Goal: Task Accomplishment & Management: Use online tool/utility

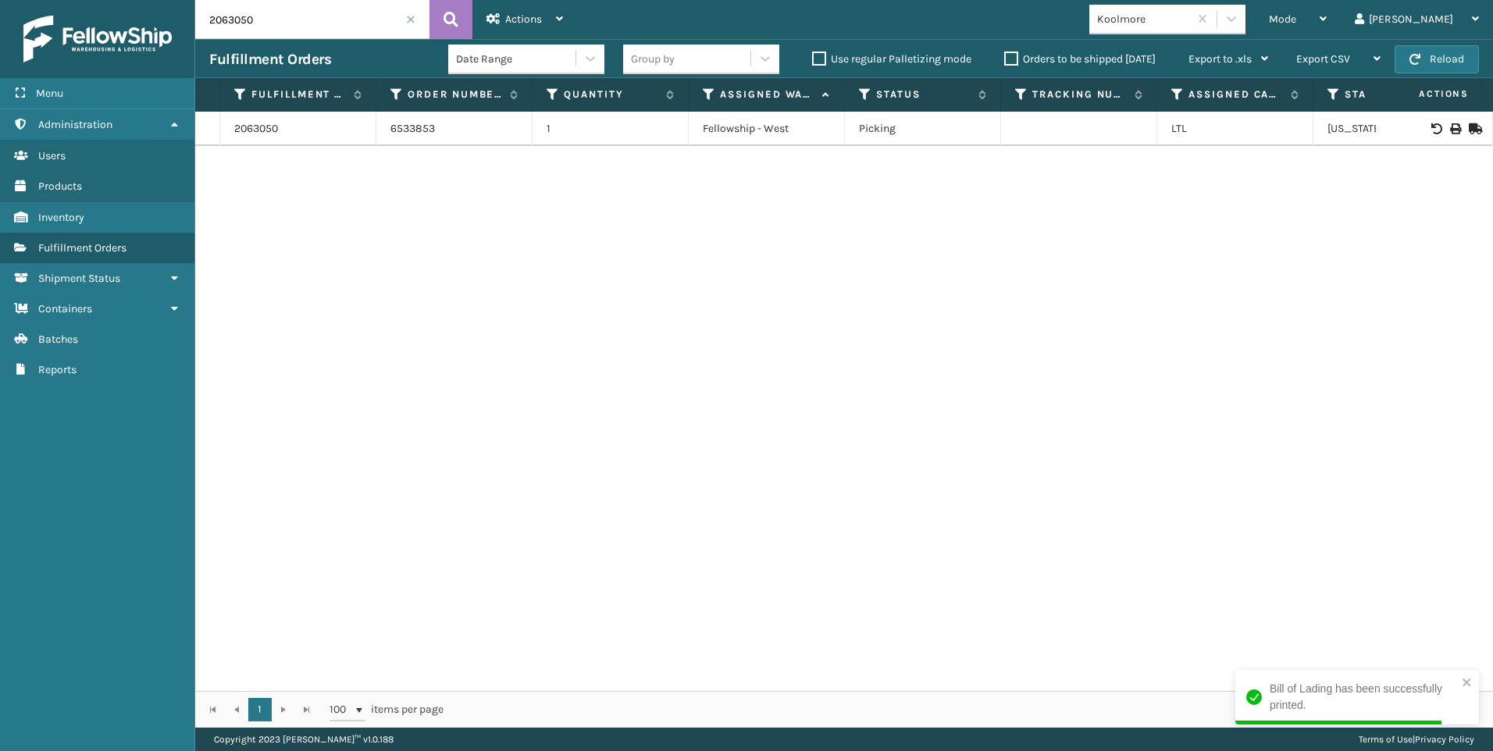
click at [408, 23] on span at bounding box center [410, 19] width 9 height 9
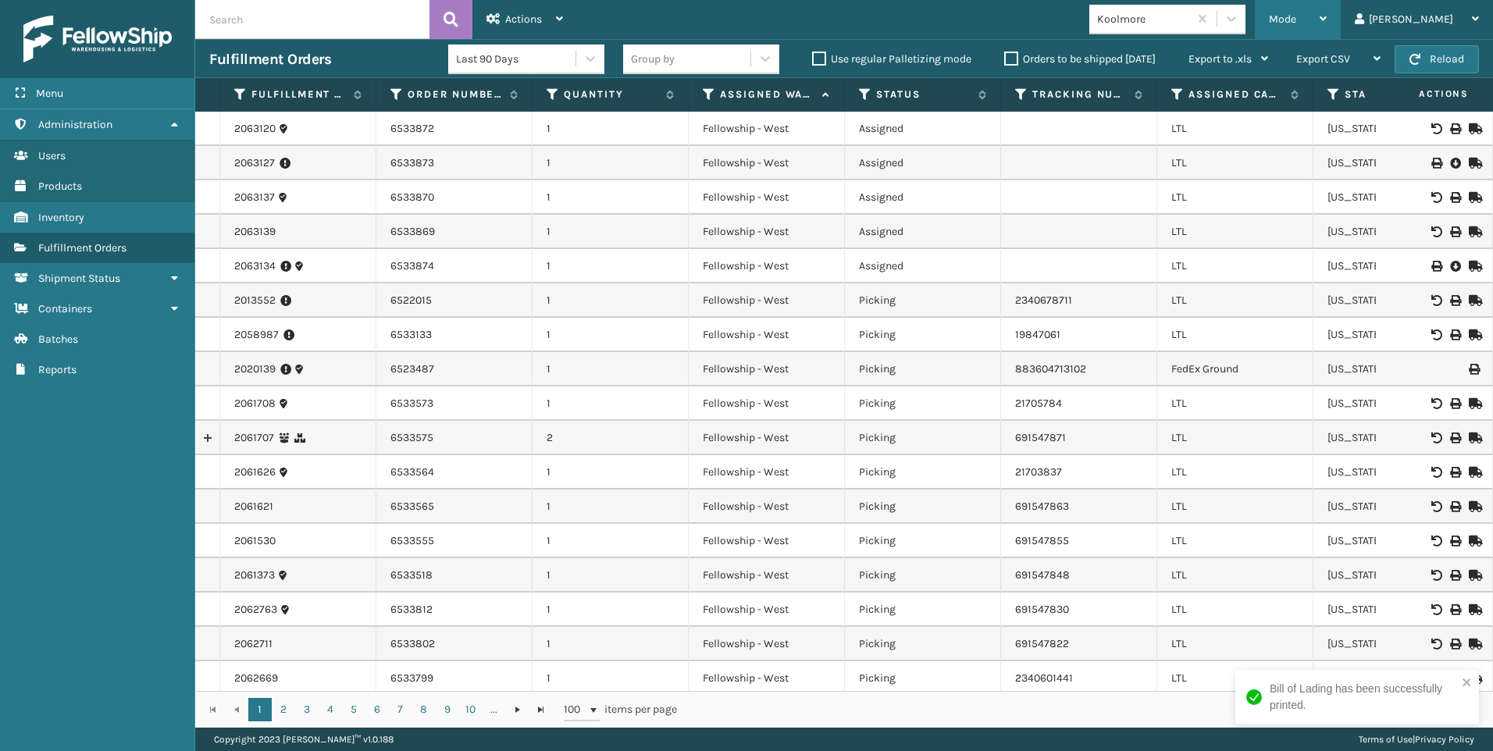
click at [1296, 14] on span "Mode" at bounding box center [1282, 18] width 27 height 13
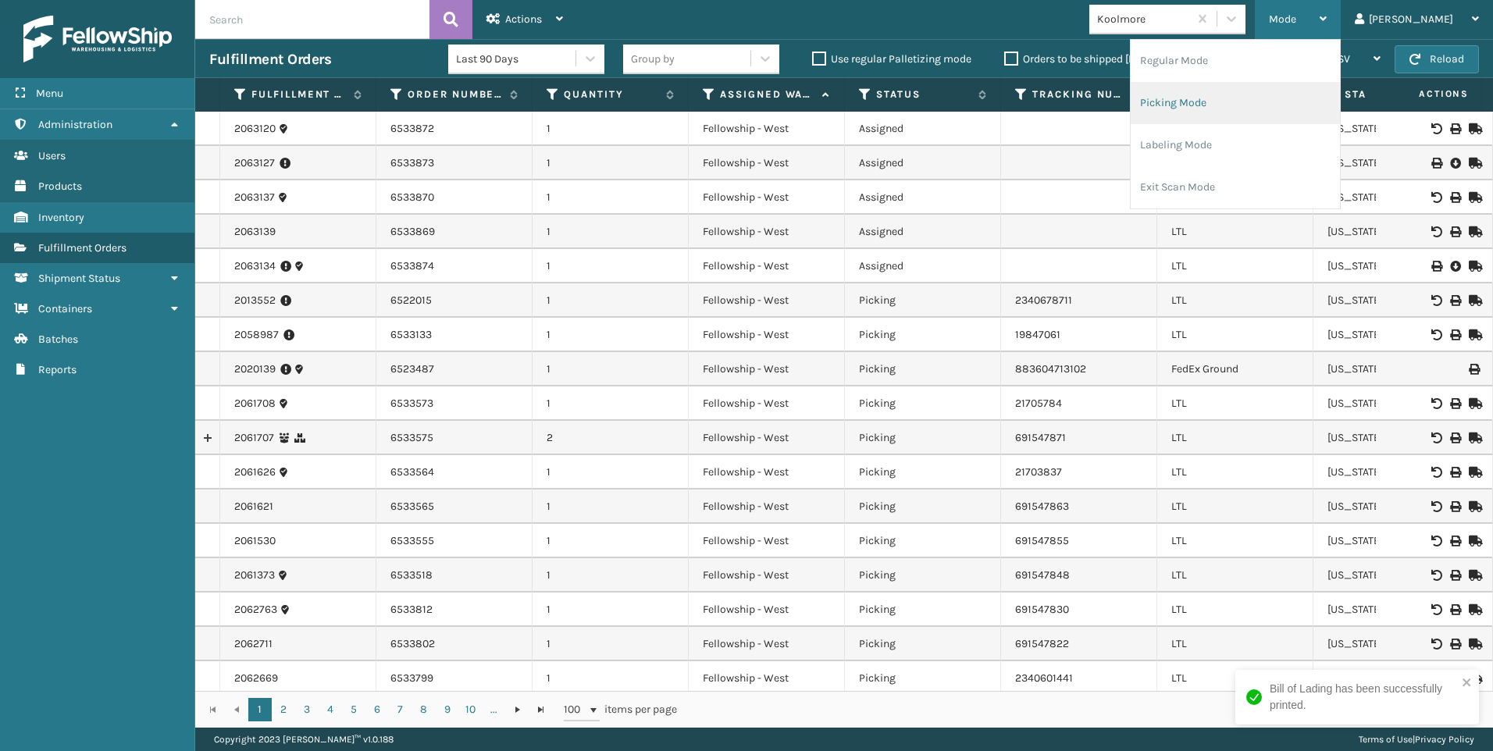
click at [1300, 95] on li "Picking Mode" at bounding box center [1235, 103] width 209 height 42
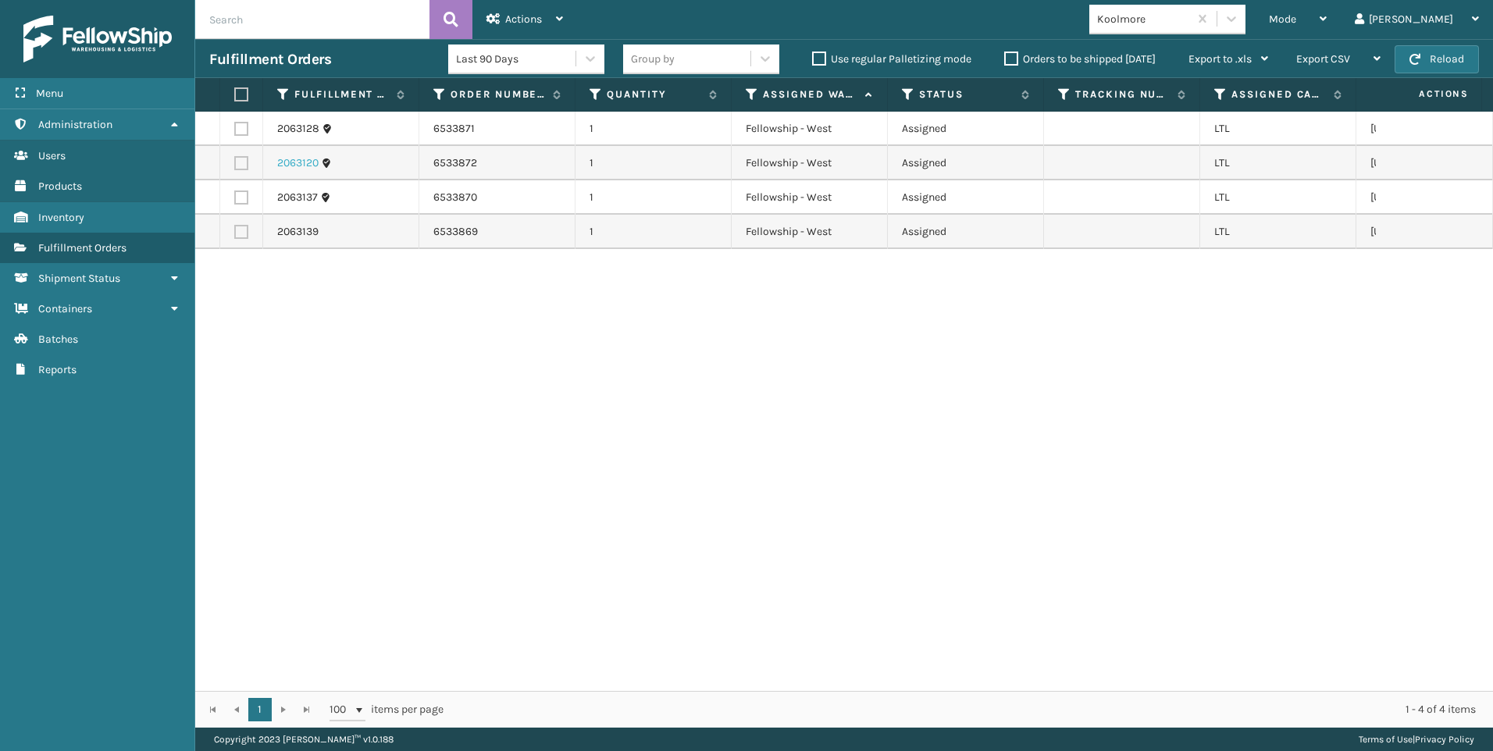
click at [290, 158] on link "2063120" at bounding box center [297, 163] width 41 height 16
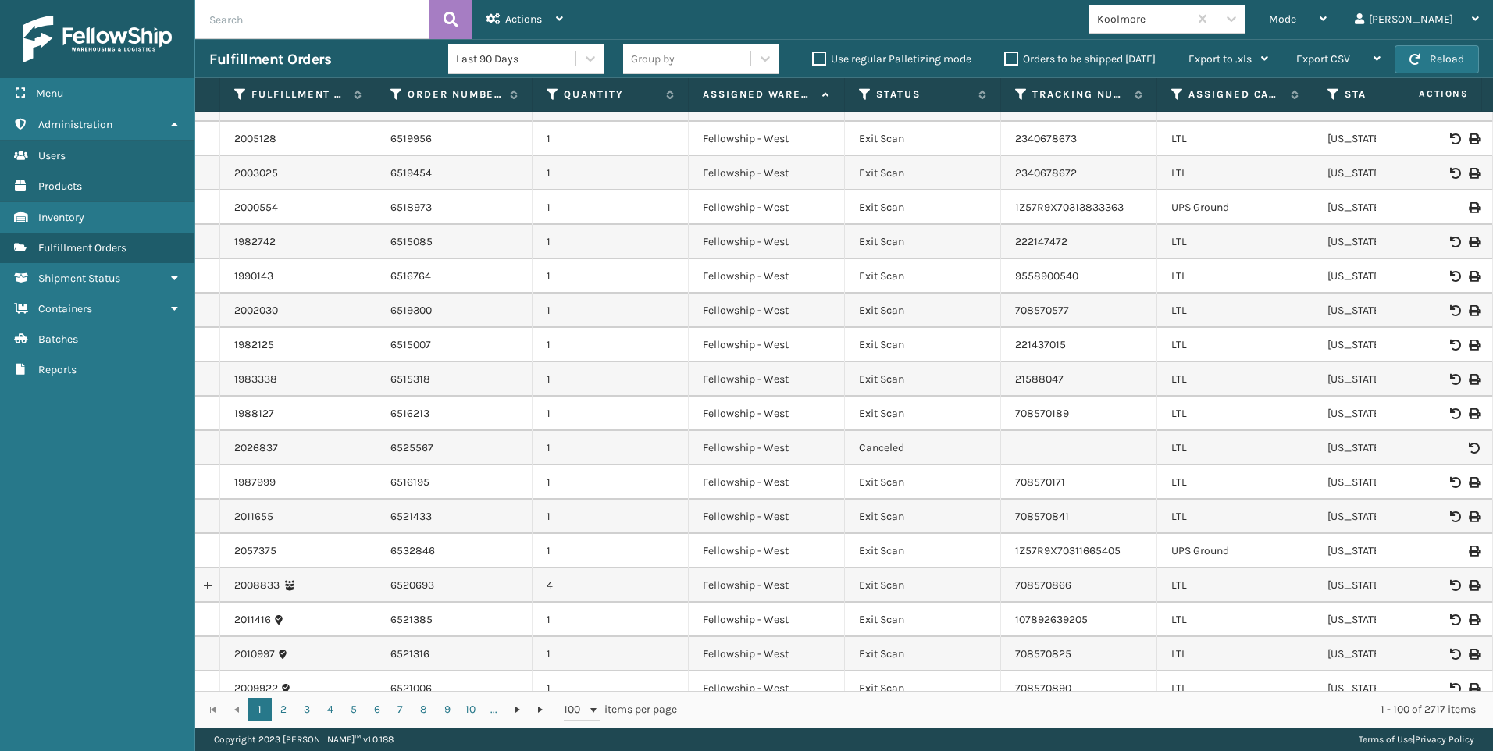
scroll to position [234, 0]
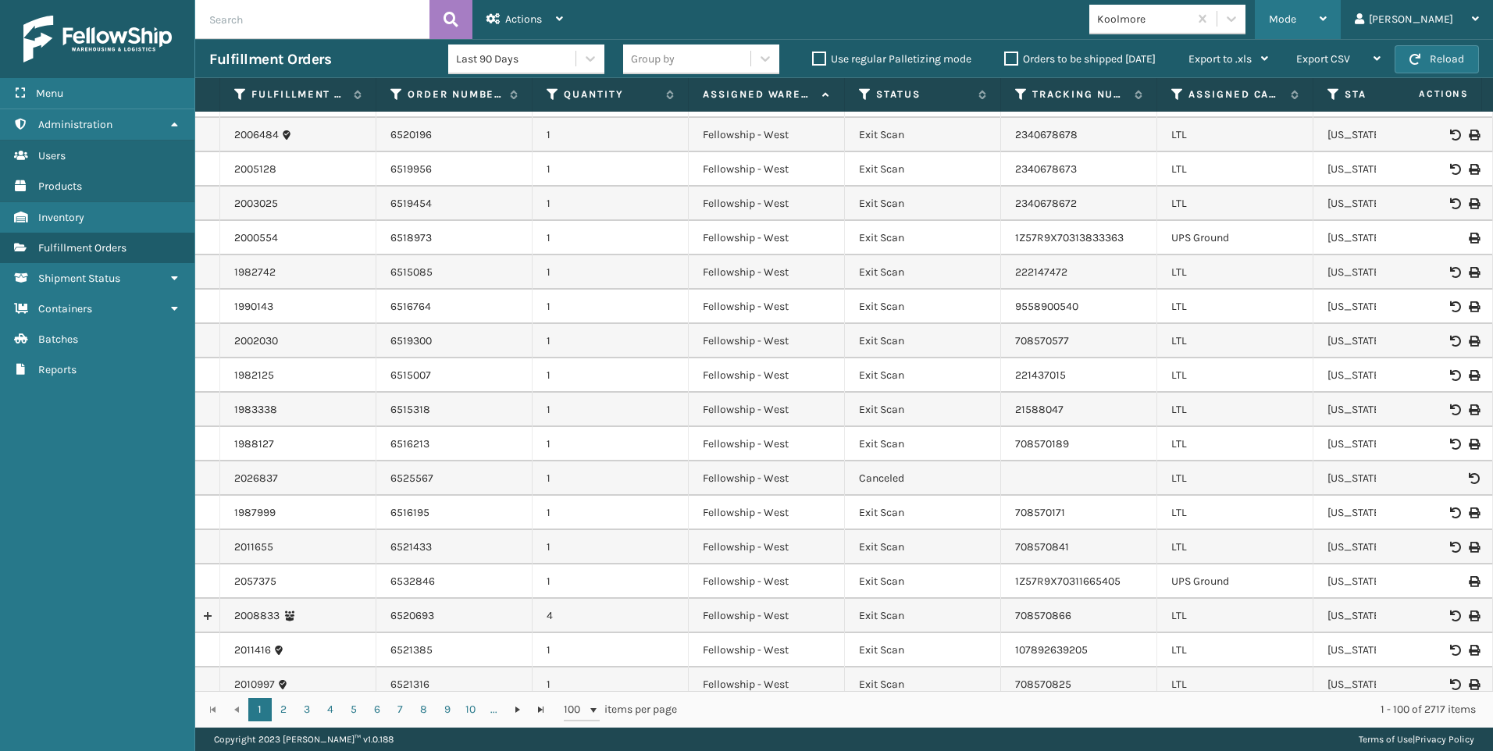
click at [1327, 14] on div "Mode" at bounding box center [1298, 19] width 58 height 39
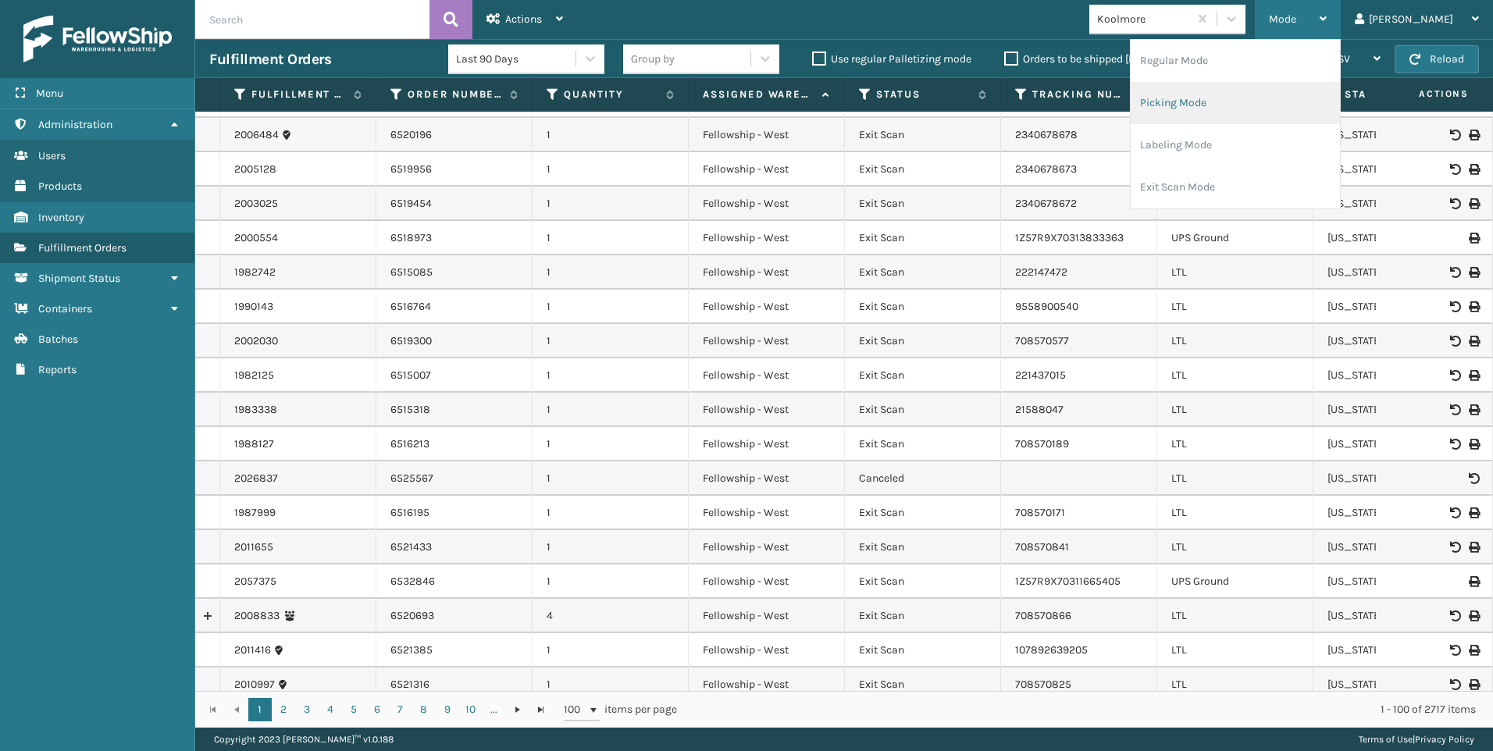
click at [1259, 94] on li "Picking Mode" at bounding box center [1235, 103] width 209 height 42
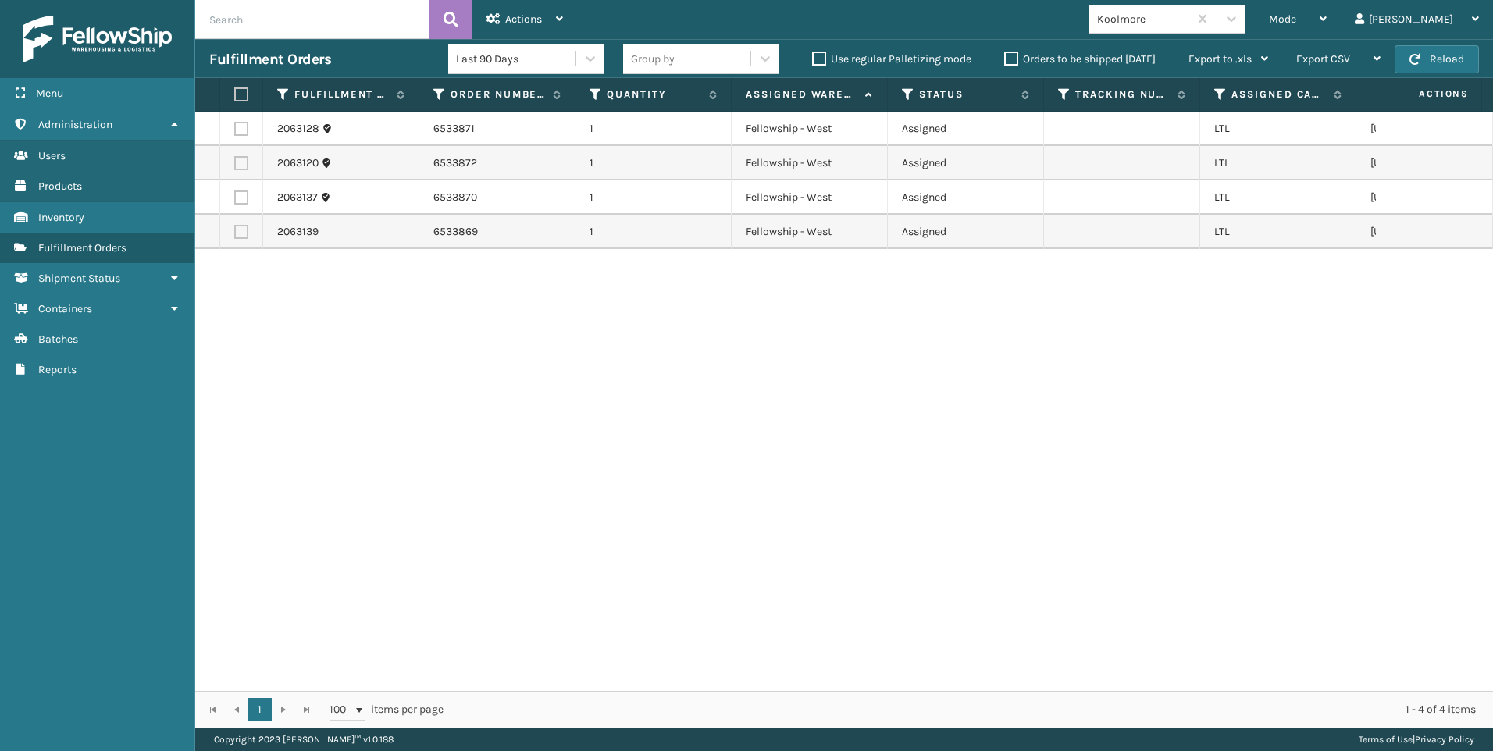
click at [244, 92] on label at bounding box center [238, 94] width 9 height 14
click at [235, 92] on input "checkbox" at bounding box center [234, 95] width 1 height 10
checkbox input "true"
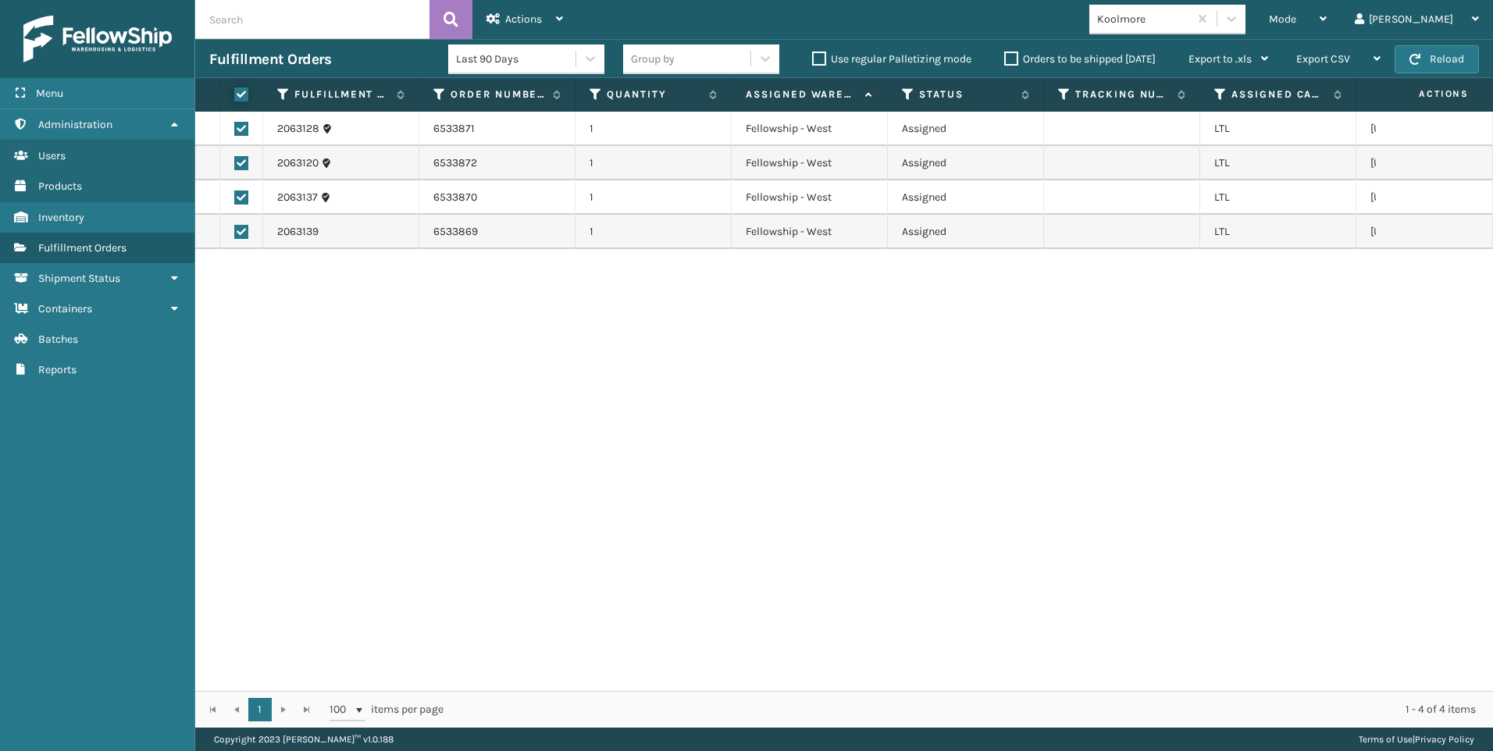
checkbox input "true"
click at [569, 27] on div "Actions Settings Remove All Filters Export Labels Create Picking Batch" at bounding box center [524, 19] width 105 height 39
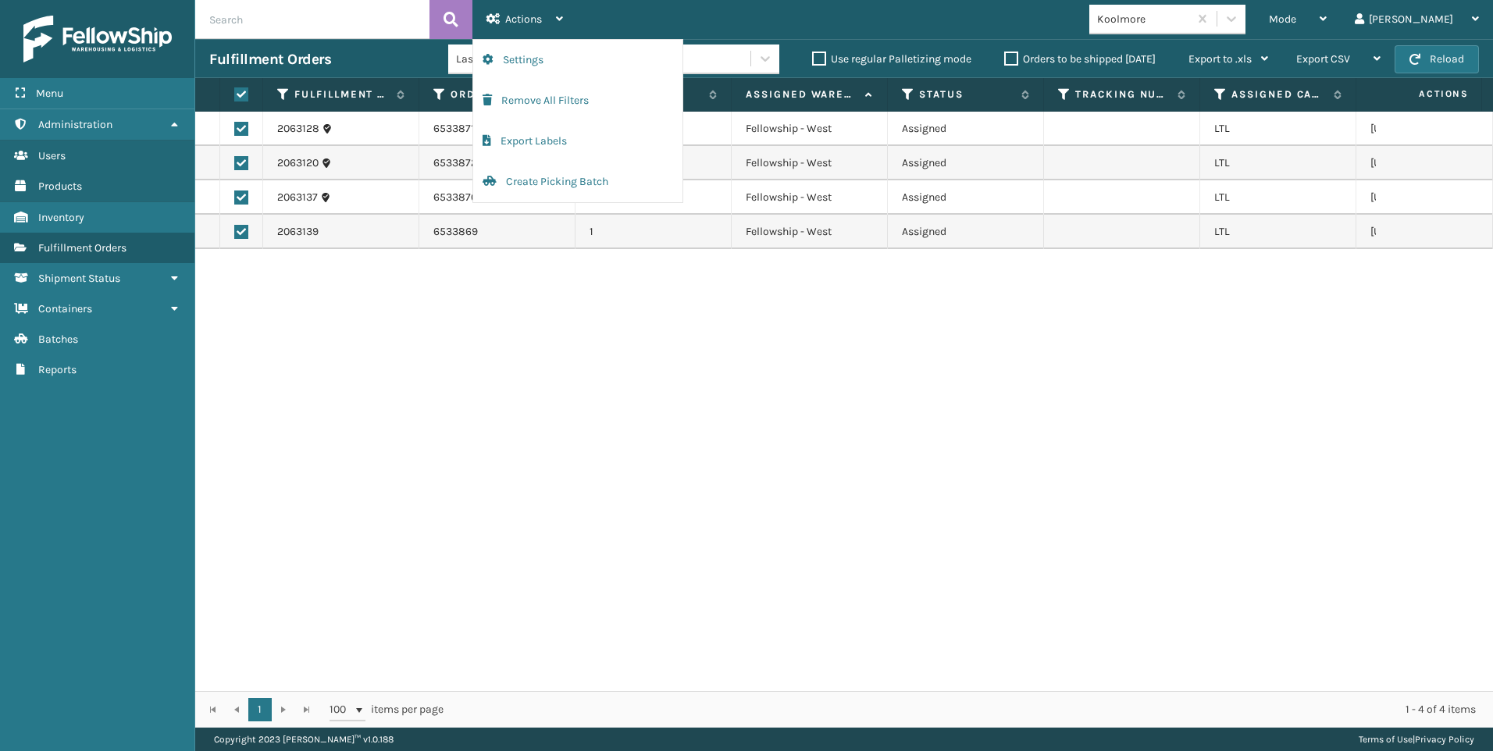
click at [1021, 420] on div "2063128 6533871 1 Fellowship - West Assigned LTL [US_STATE] 2063120 6533872 1 F…" at bounding box center [844, 401] width 1298 height 579
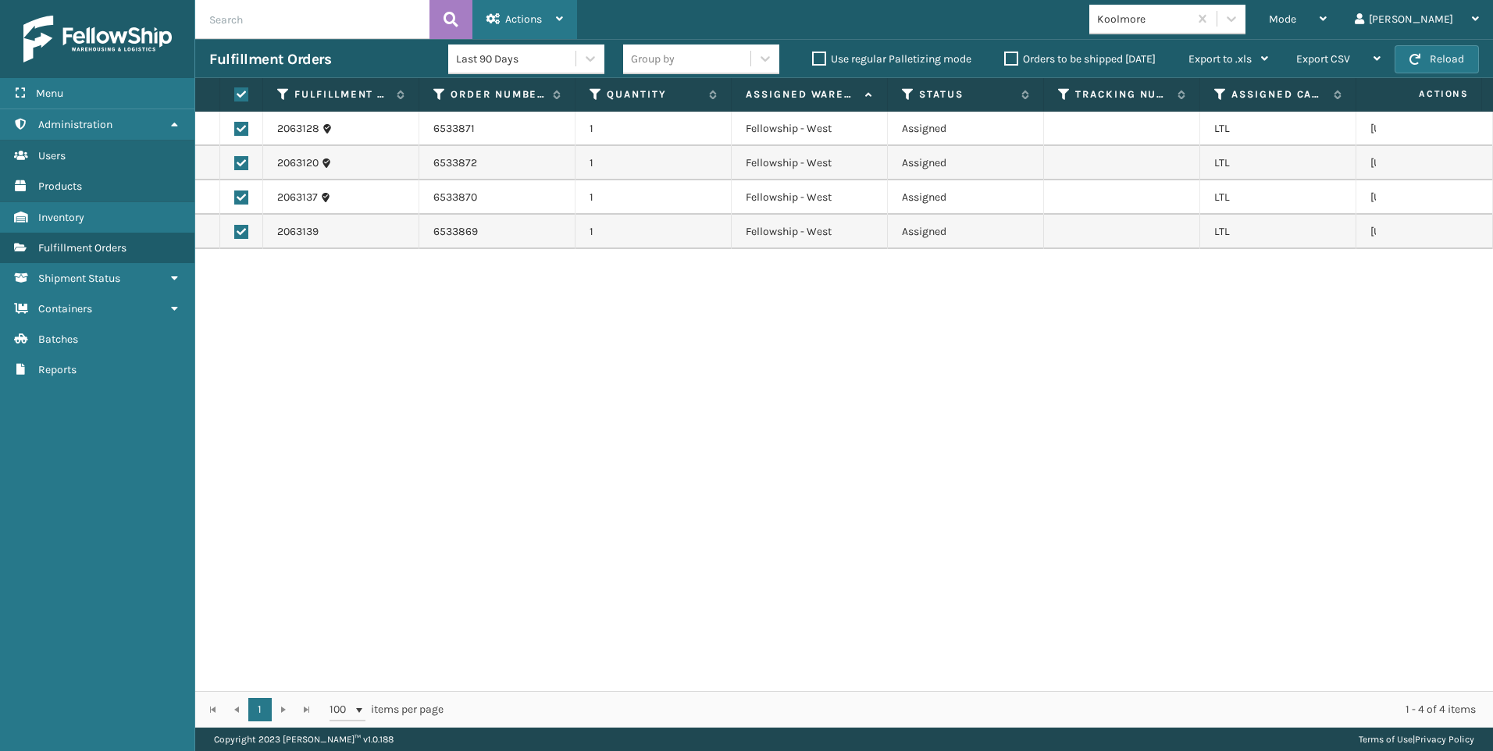
click at [508, 25] on span "Actions" at bounding box center [523, 18] width 37 height 13
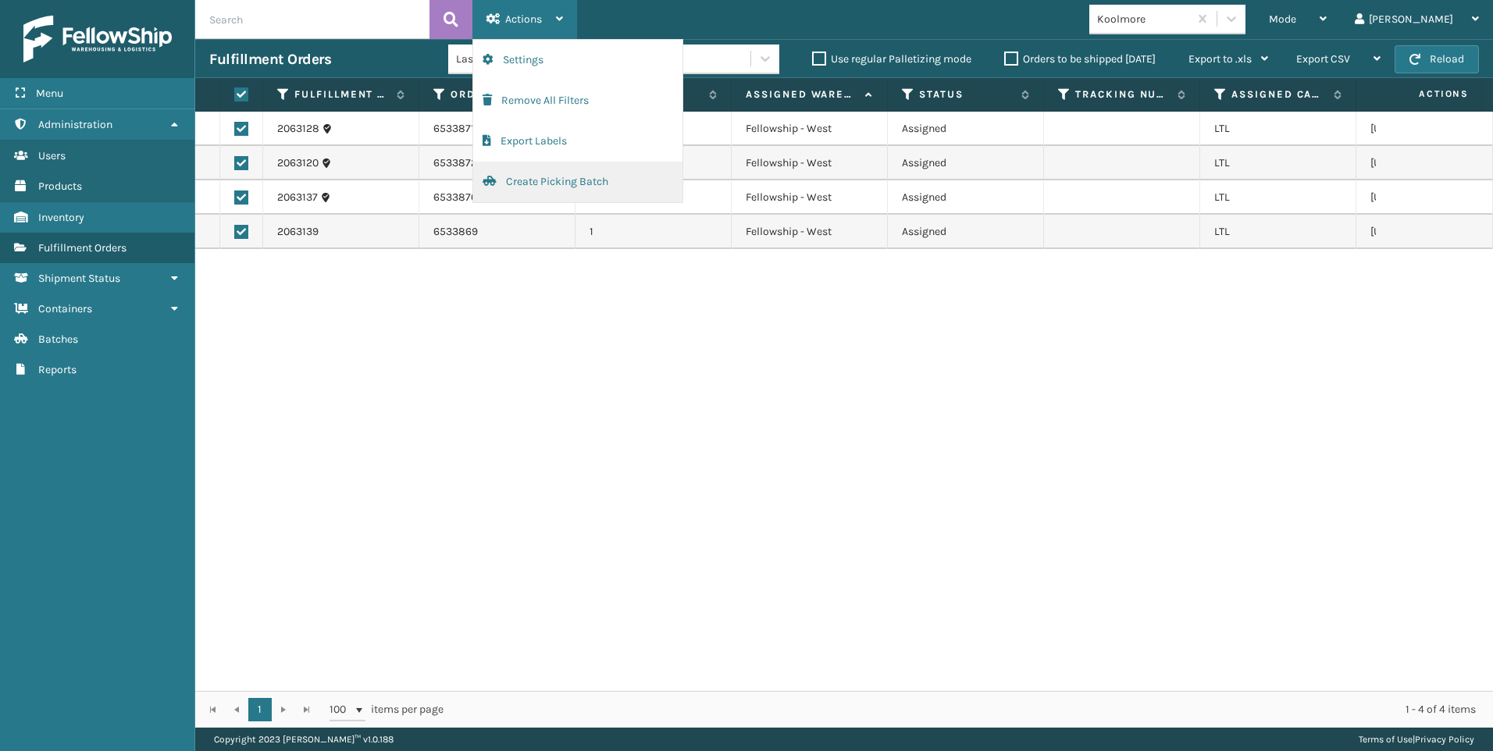
click at [545, 171] on button "Create Picking Batch" at bounding box center [577, 182] width 209 height 41
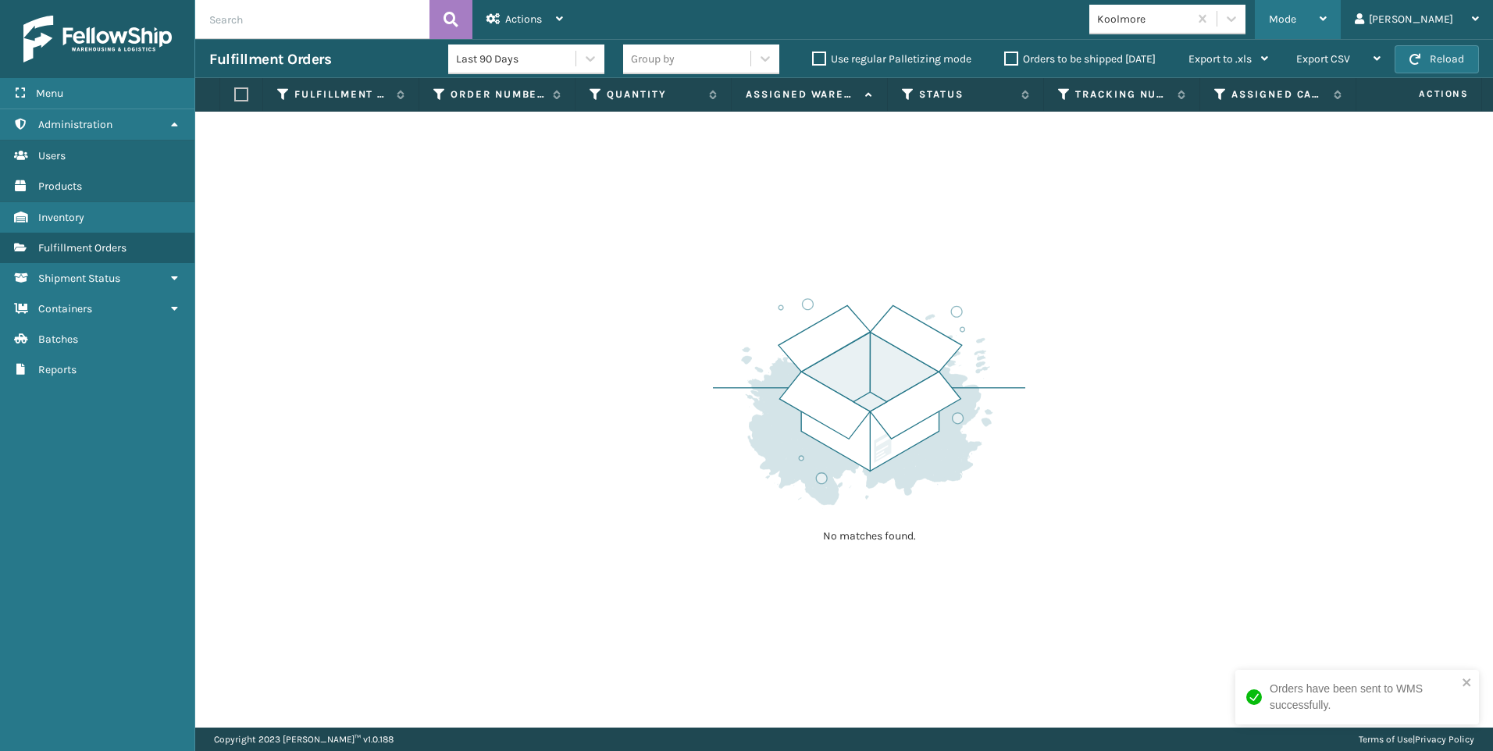
click at [1296, 19] on span "Mode" at bounding box center [1282, 18] width 27 height 13
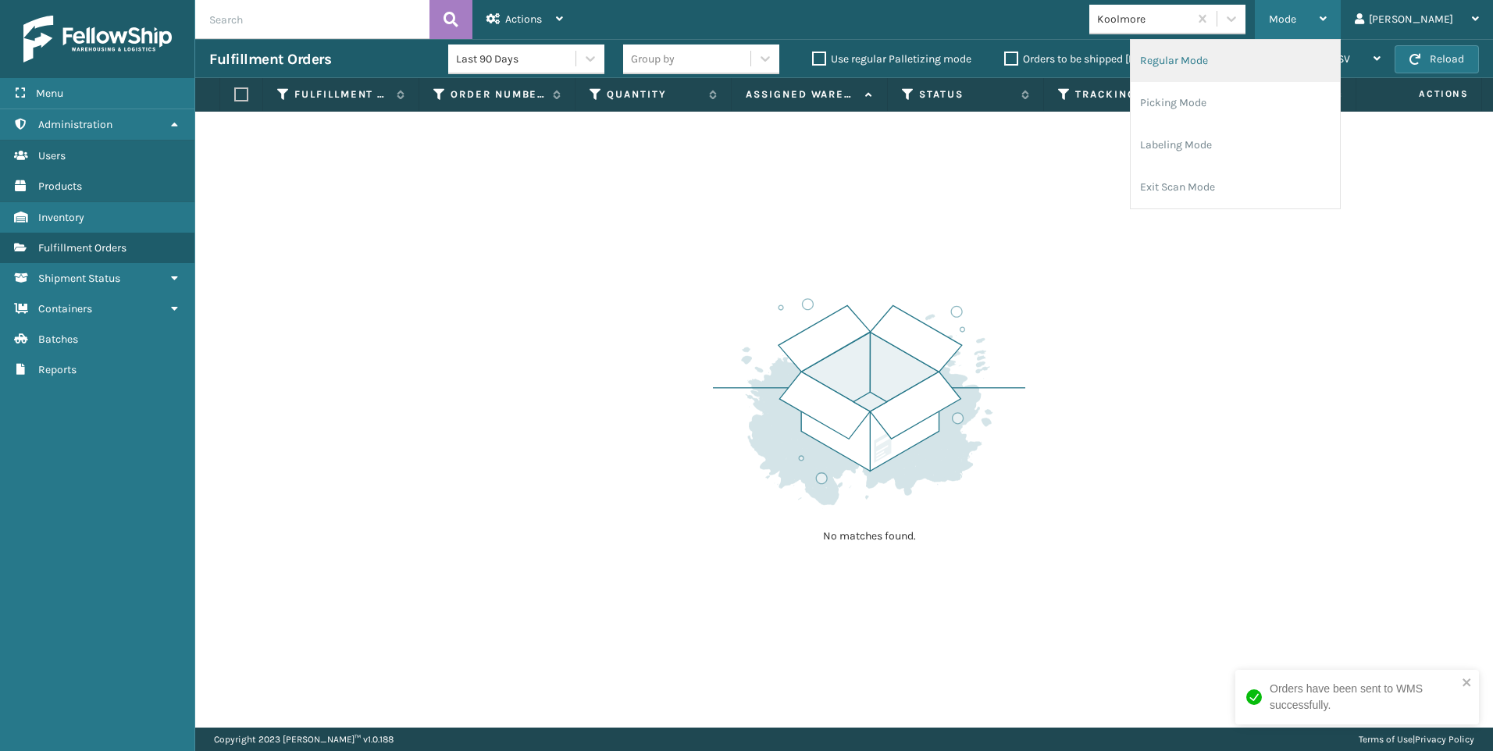
click at [1234, 60] on li "Regular Mode" at bounding box center [1235, 61] width 209 height 42
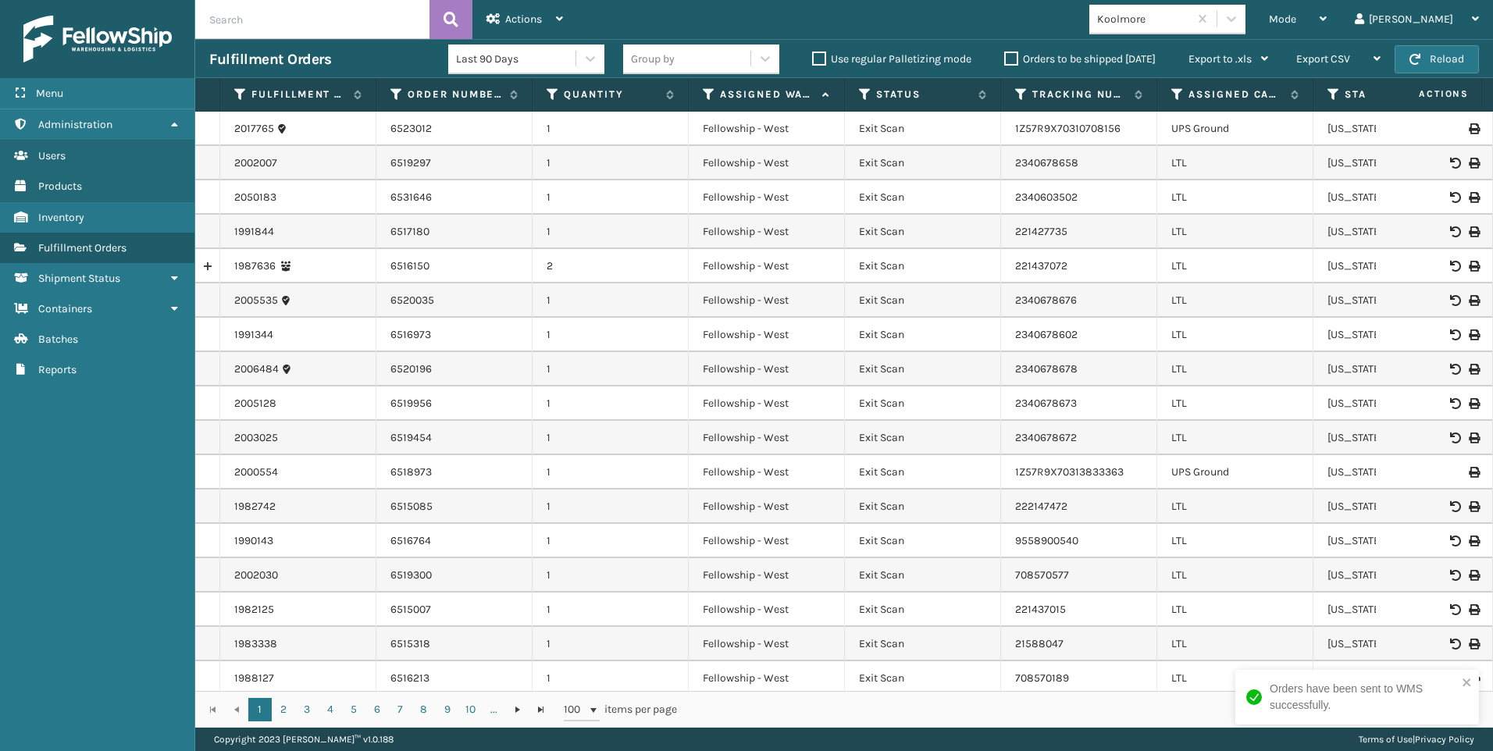
click at [325, 20] on input "text" at bounding box center [312, 19] width 234 height 39
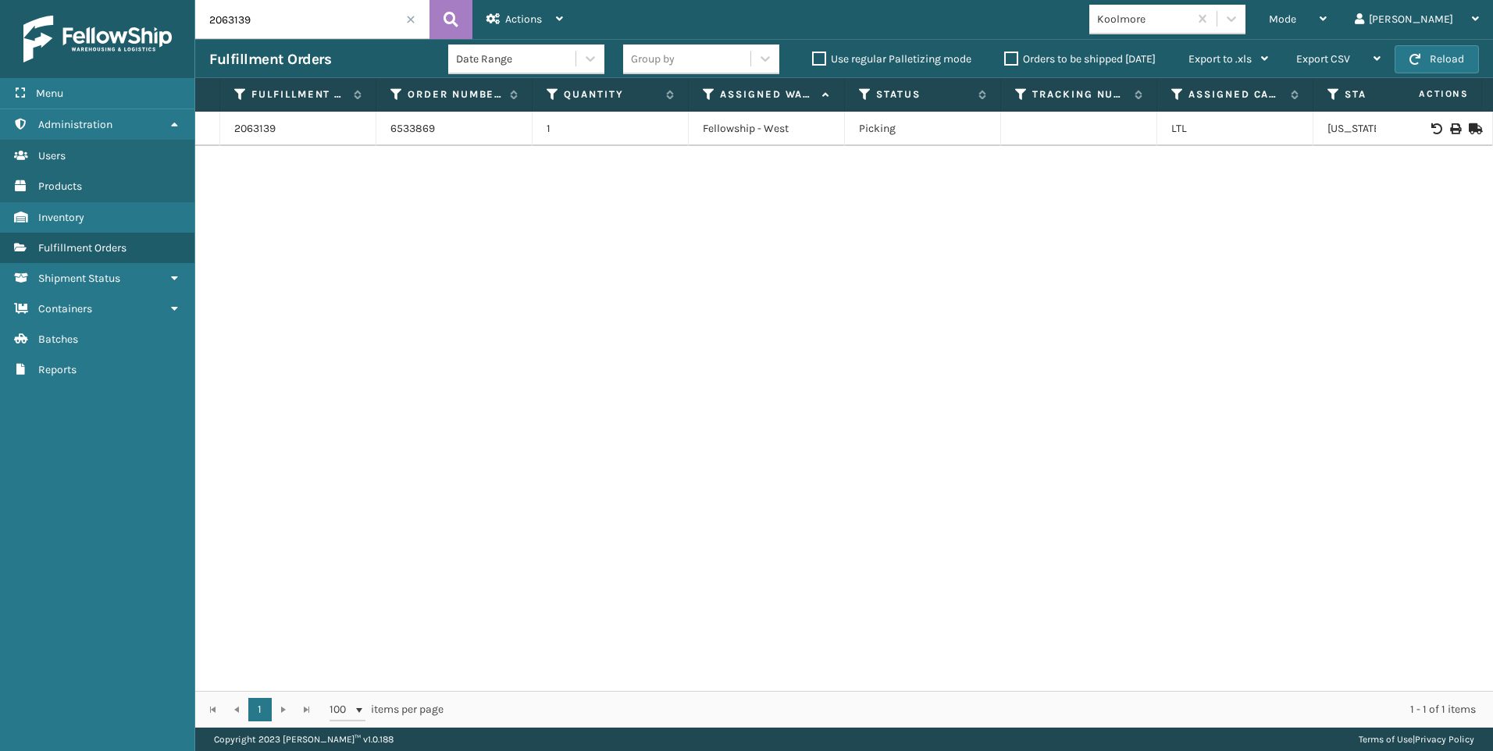
drag, startPoint x: 251, startPoint y: 20, endPoint x: 206, endPoint y: 21, distance: 44.5
click at [173, 0] on div "Menu Administration Users Products Inventory Fulfillment Orders Shipment Status…" at bounding box center [746, 0] width 1493 height 0
paste input "28"
click at [457, 24] on icon at bounding box center [451, 19] width 15 height 23
click at [1437, 124] on div at bounding box center [1434, 128] width 88 height 11
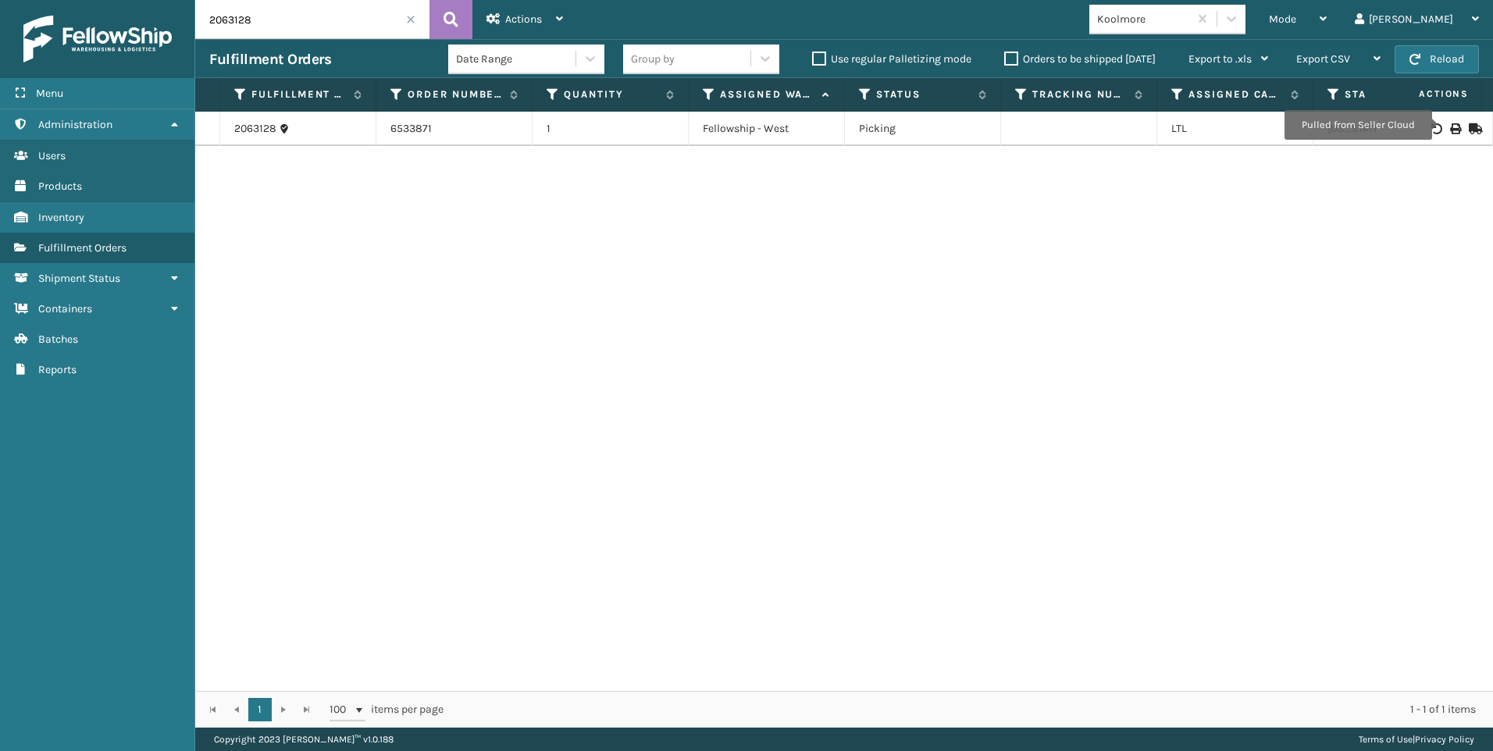
click at [1450, 125] on icon at bounding box center [1454, 128] width 9 height 11
drag, startPoint x: 230, startPoint y: 9, endPoint x: 66, endPoint y: 10, distance: 163.2
click at [66, 0] on div "Menu Administration Users Products Inventory Fulfillment Orders Shipment Status…" at bounding box center [746, 0] width 1493 height 0
paste input "0"
click at [450, 11] on icon at bounding box center [451, 19] width 15 height 23
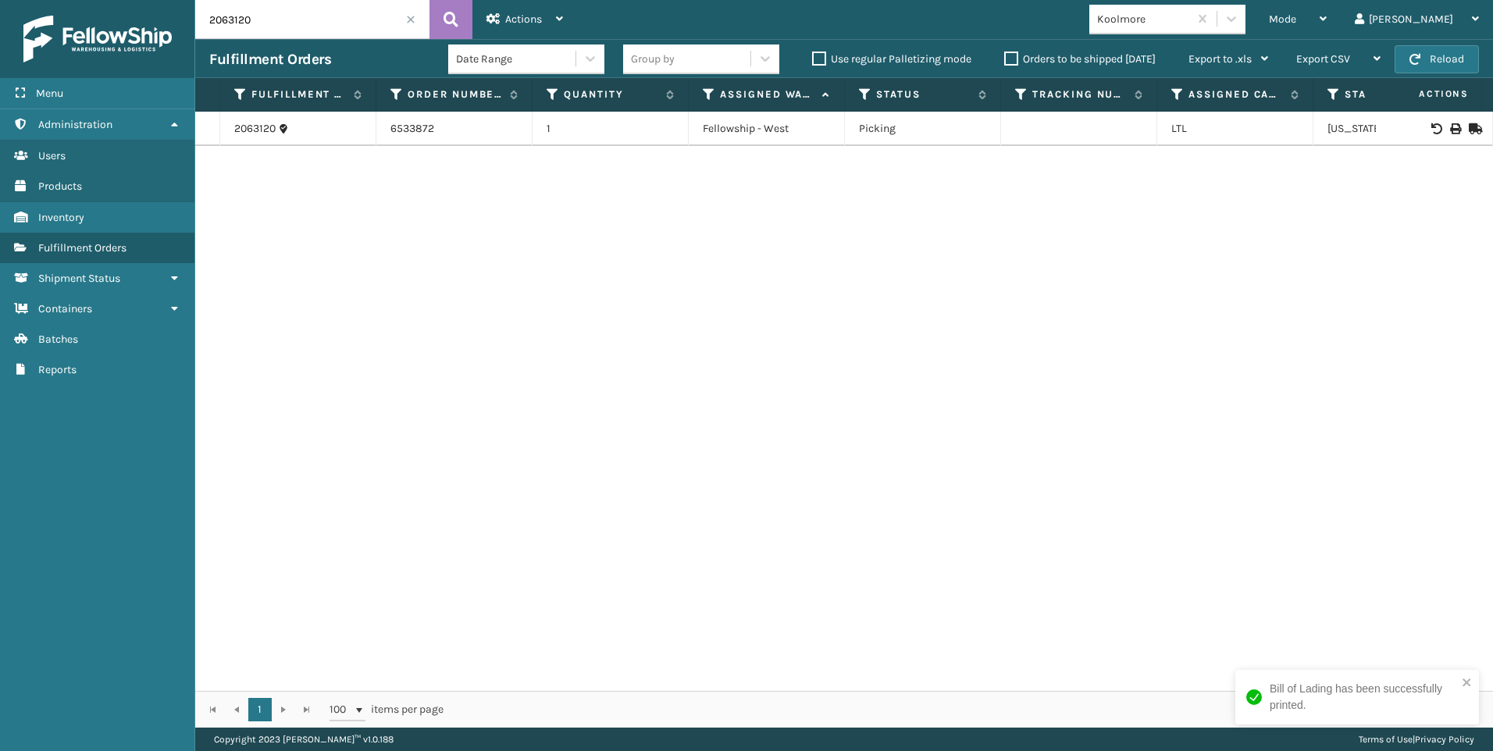
click at [1437, 127] on div at bounding box center [1434, 128] width 88 height 11
click at [1450, 126] on div at bounding box center [1434, 128] width 88 height 11
click at [1450, 126] on icon at bounding box center [1454, 128] width 9 height 11
drag, startPoint x: 267, startPoint y: 12, endPoint x: 145, endPoint y: 41, distance: 125.2
click at [145, 0] on div "Menu Administration Users Products Inventory Fulfillment Orders Shipment Status…" at bounding box center [746, 0] width 1493 height 0
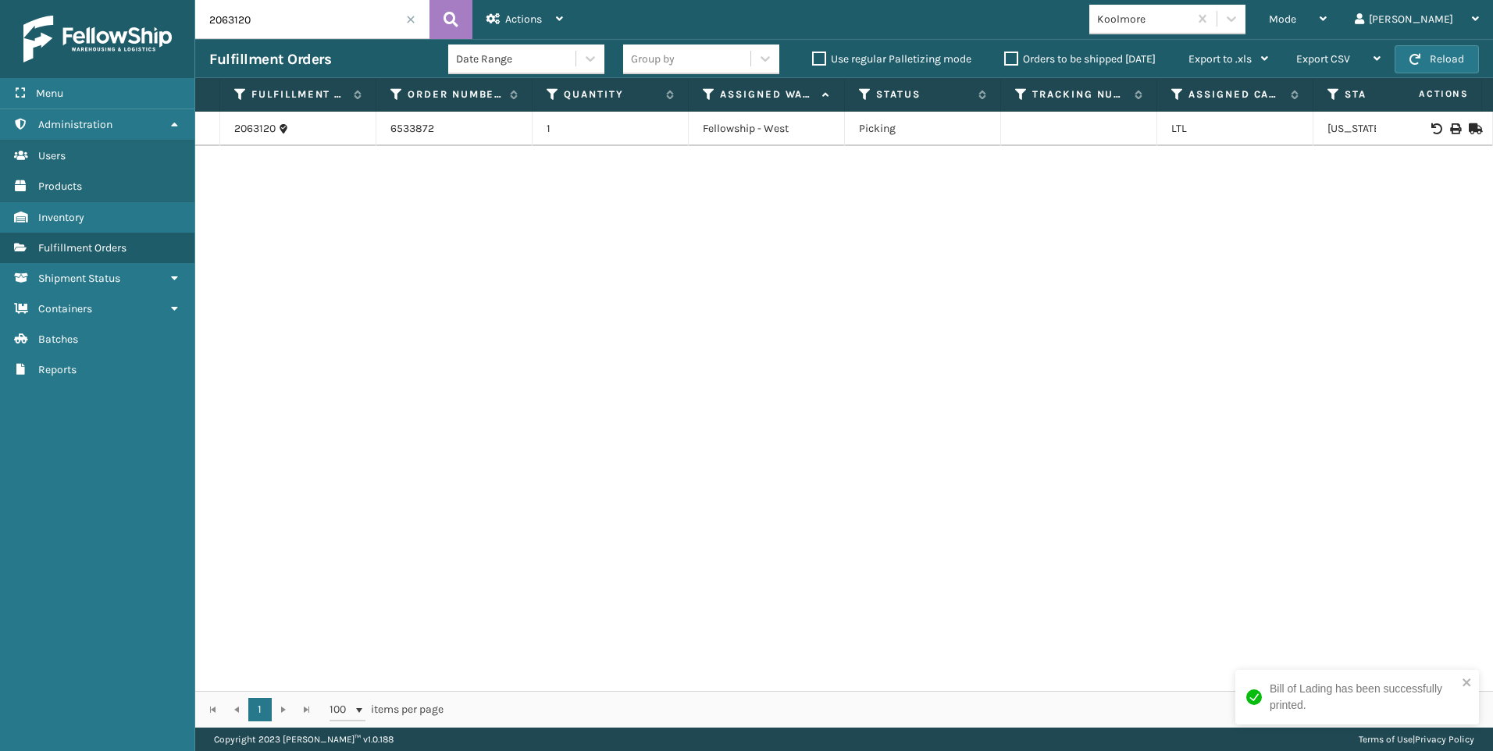
paste input "37"
type input "2063137"
click at [455, 16] on icon at bounding box center [451, 19] width 15 height 23
click at [1450, 125] on icon at bounding box center [1454, 128] width 9 height 11
click at [412, 20] on span at bounding box center [410, 19] width 9 height 9
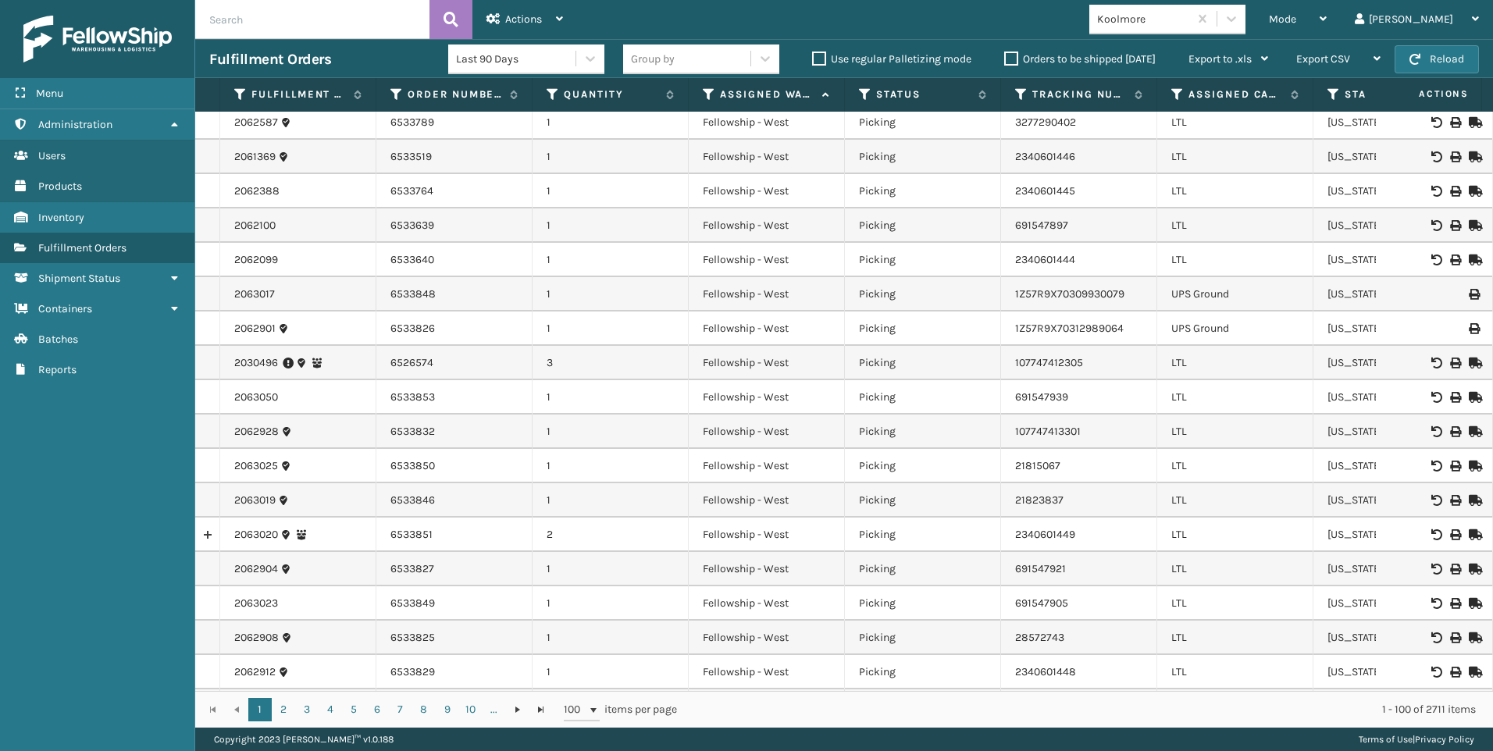
scroll to position [156, 0]
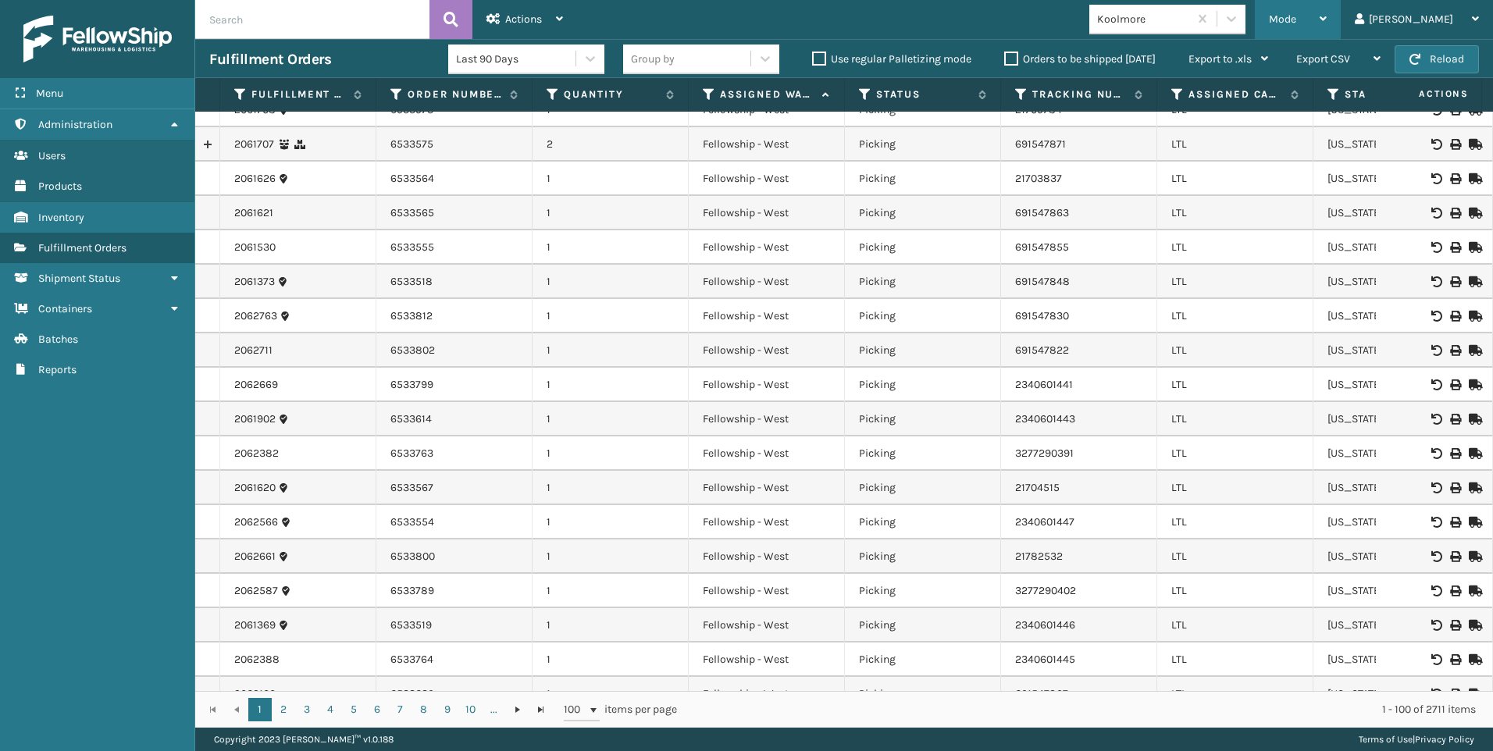
click at [1296, 23] on span "Mode" at bounding box center [1282, 18] width 27 height 13
click at [264, 16] on input "text" at bounding box center [312, 19] width 234 height 39
type input "2063139"
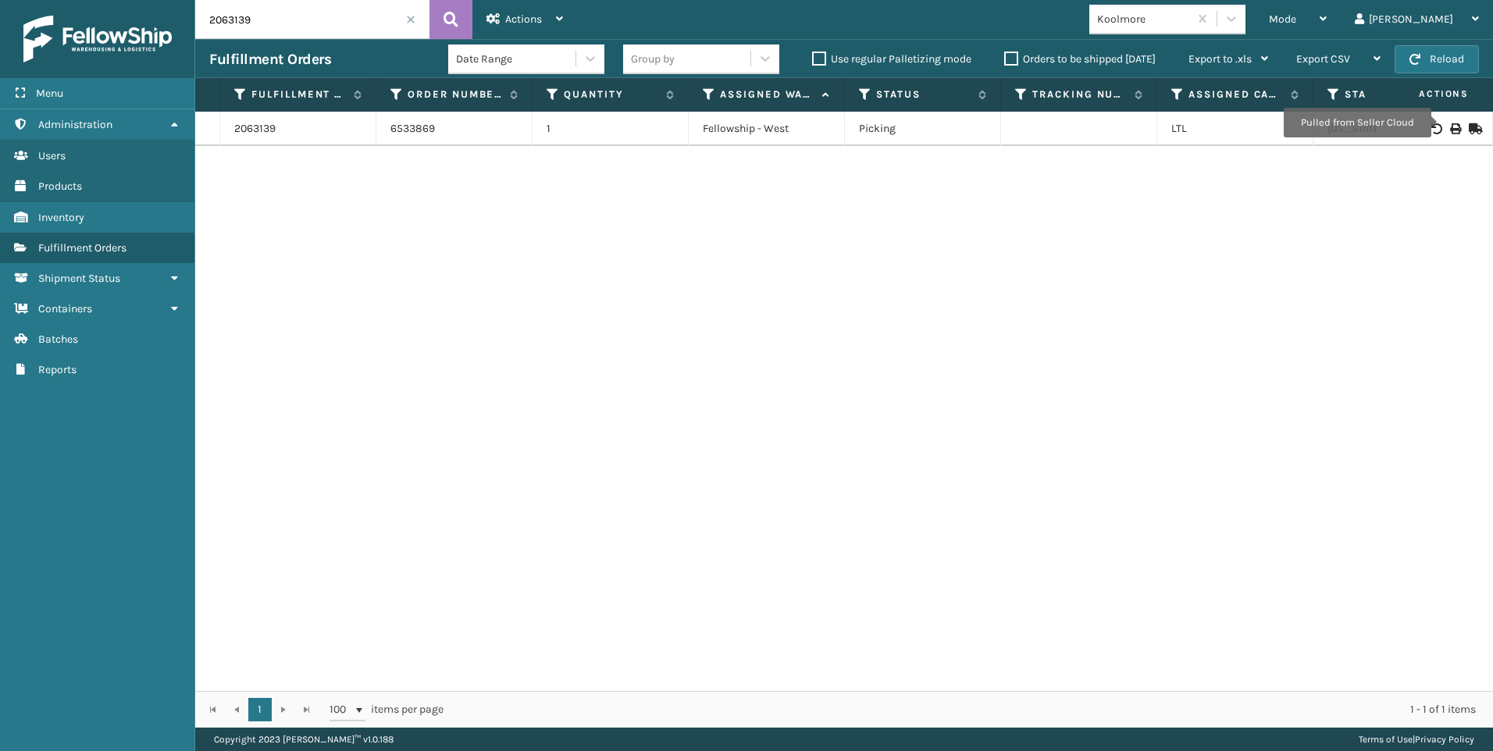
click at [1450, 123] on icon at bounding box center [1454, 128] width 9 height 11
click at [411, 20] on span at bounding box center [410, 19] width 9 height 9
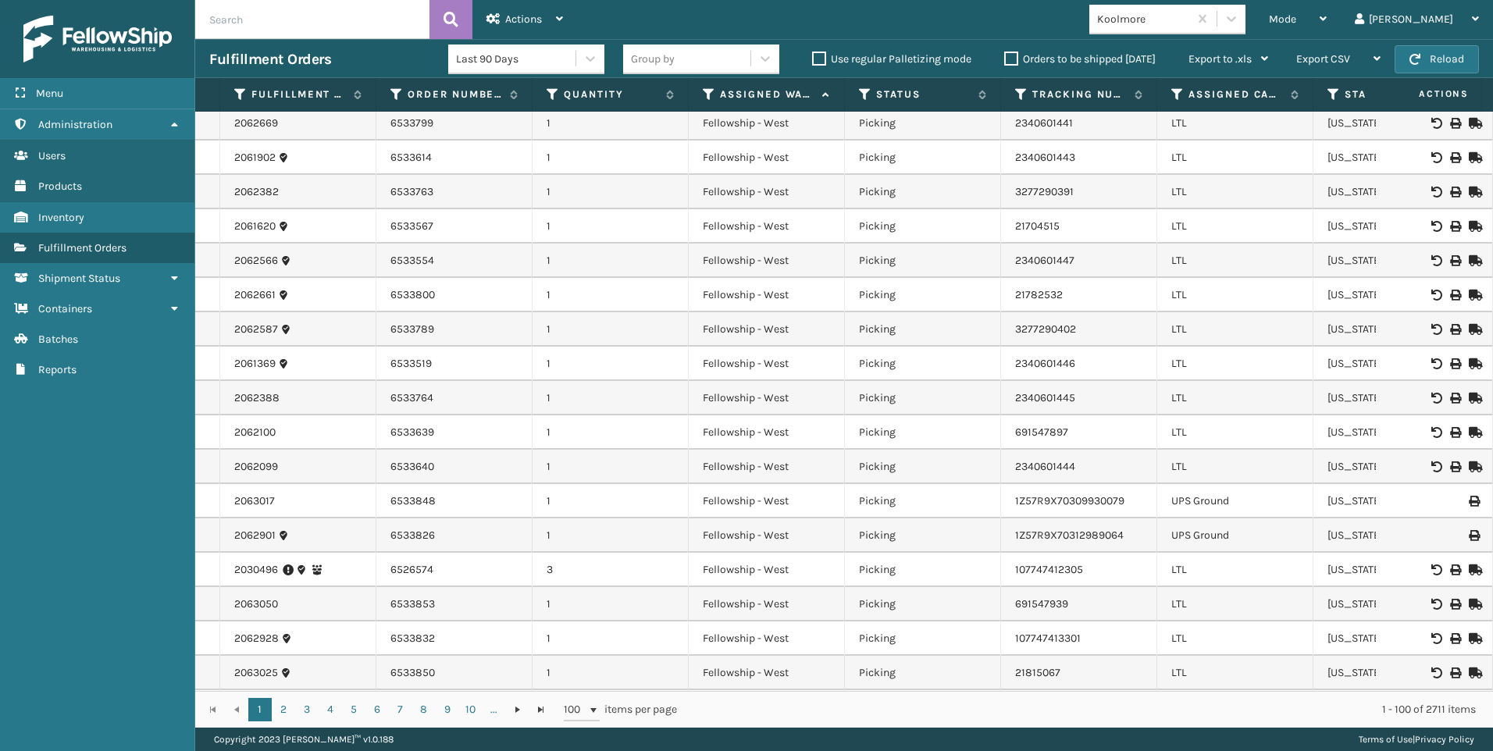
scroll to position [390, 0]
